Goal: Find contact information: Find contact information

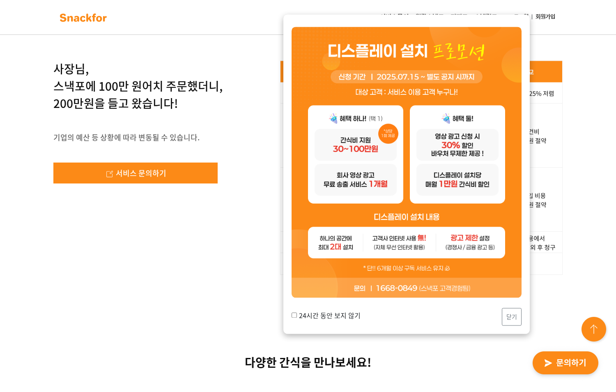
scroll to position [1636, 0]
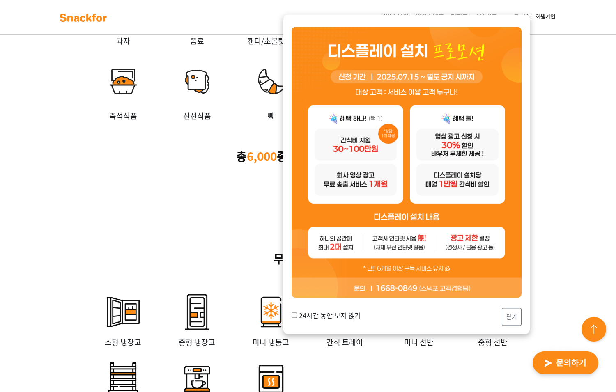
click at [296, 318] on input "24시간 동안 보지 않기" at bounding box center [294, 315] width 5 height 5
checkbox input "true"
click at [509, 316] on button "닫기" at bounding box center [512, 317] width 20 height 18
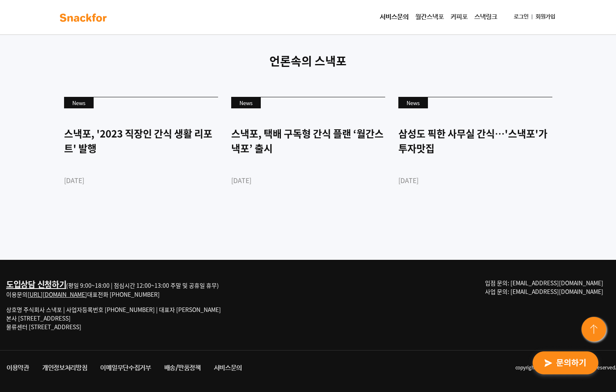
scroll to position [2225, 0]
drag, startPoint x: 19, startPoint y: 320, endPoint x: 115, endPoint y: 318, distance: 95.3
click at [115, 318] on p "상호명 주식회사 스낵포 | 사업자등록번호 752-87-00835 | 대표자 이웅희 본사 서울 강남구 테헤란로20길 27, 3층 303호 물류센…" at bounding box center [113, 319] width 215 height 26
copy p "서울 강남구 테헤란로20길 27, 3층 303호"
